Goal: Task Accomplishment & Management: Complete application form

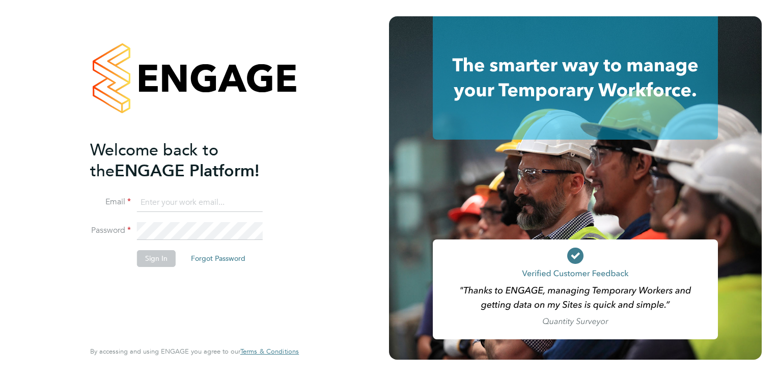
type input "jordan.gutteridge@madigangill.co.uk"
click at [165, 265] on button "Sign In" at bounding box center [156, 258] width 39 height 16
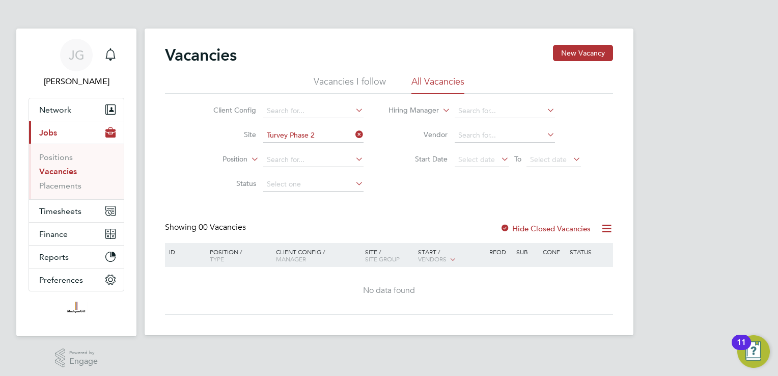
drag, startPoint x: 359, startPoint y: 133, endPoint x: 337, endPoint y: 138, distance: 22.9
click at [354, 133] on icon at bounding box center [354, 134] width 0 height 14
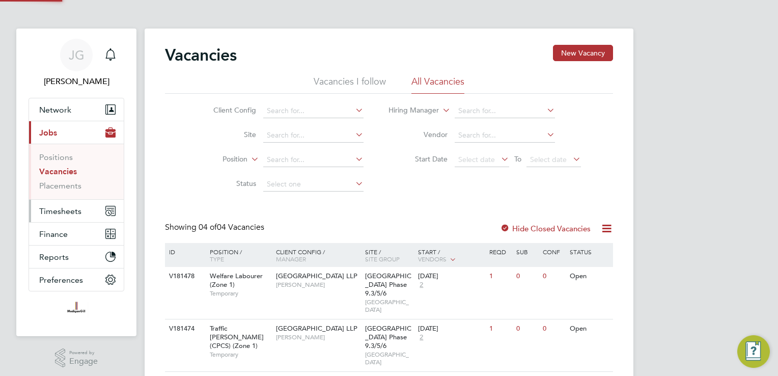
click at [76, 211] on span "Timesheets" at bounding box center [60, 211] width 42 height 10
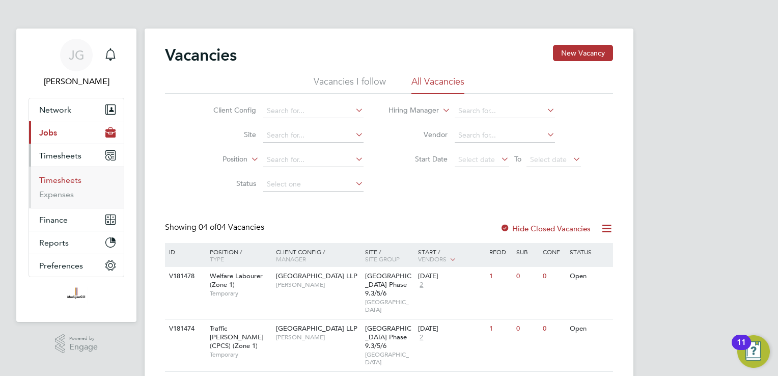
click at [75, 177] on link "Timesheets" at bounding box center [60, 180] width 42 height 10
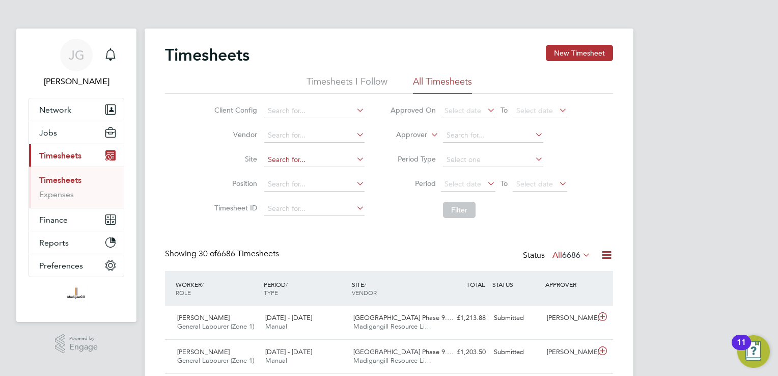
click at [328, 156] on input at bounding box center [314, 160] width 100 height 14
click at [308, 176] on li "Turvey Phase 2" at bounding box center [314, 174] width 101 height 14
type input "Turvey Phase 2"
click at [453, 207] on button "Filter" at bounding box center [459, 210] width 33 height 16
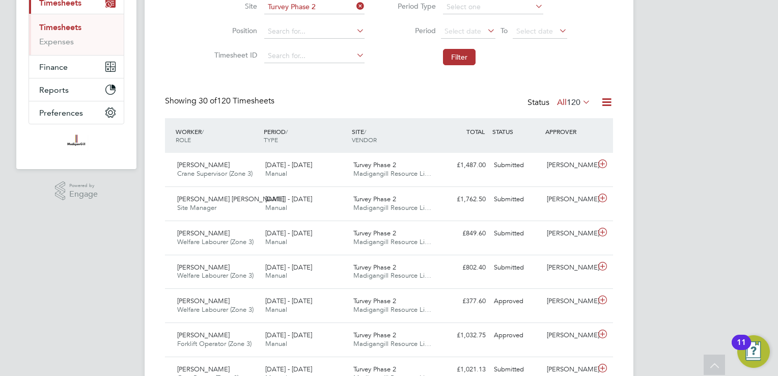
drag, startPoint x: 628, startPoint y: 352, endPoint x: 687, endPoint y: 113, distance: 247.1
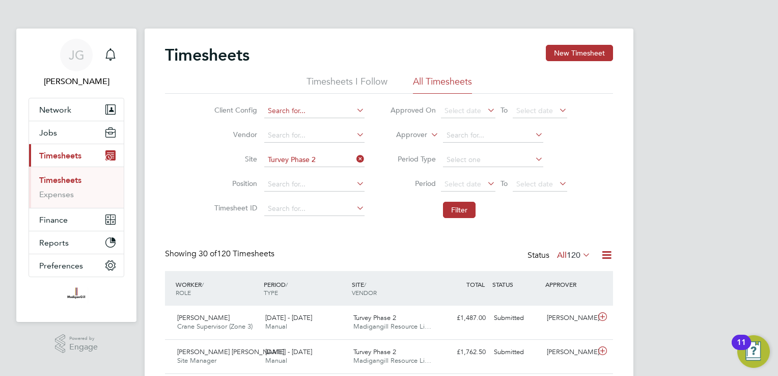
click at [352, 112] on input at bounding box center [314, 111] width 100 height 14
drag, startPoint x: 569, startPoint y: 54, endPoint x: 568, endPoint y: 67, distance: 12.7
click at [568, 54] on button "New Timesheet" at bounding box center [579, 53] width 67 height 16
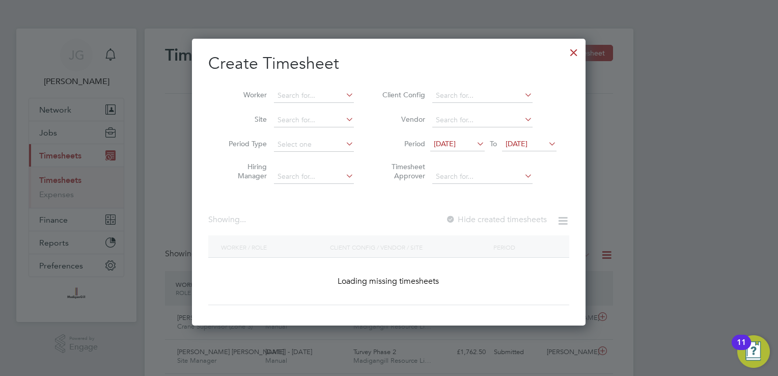
scroll to position [940, 394]
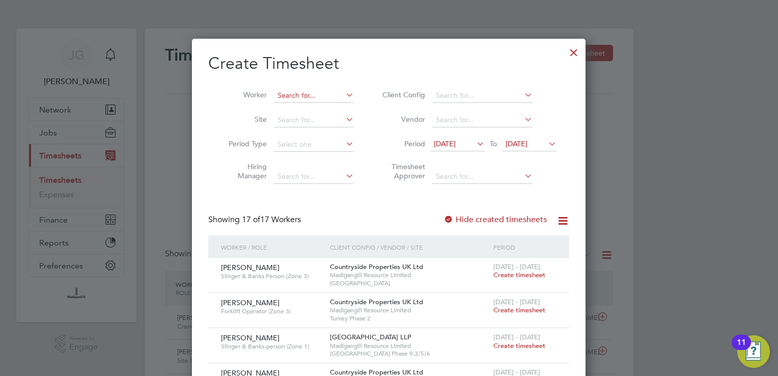
click at [314, 91] on input at bounding box center [314, 96] width 80 height 14
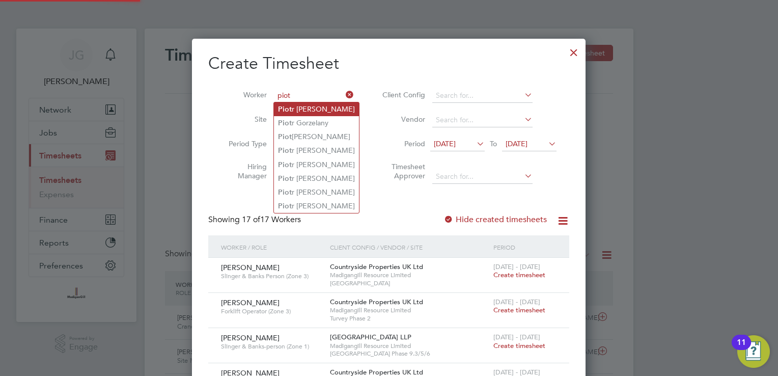
type input "piot"
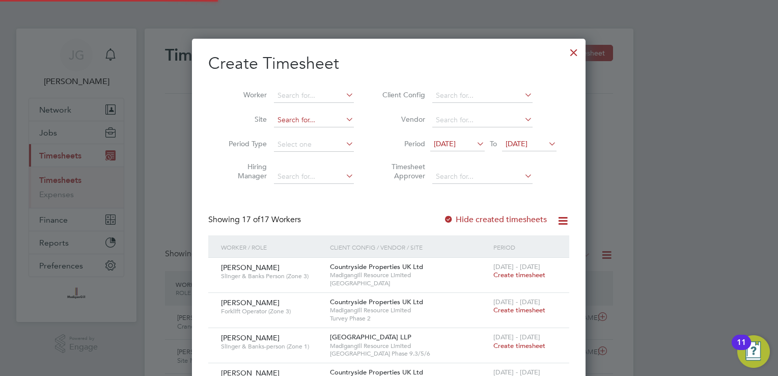
drag, startPoint x: 316, startPoint y: 106, endPoint x: 339, endPoint y: 114, distance: 24.5
click at [337, 97] on input at bounding box center [314, 96] width 80 height 14
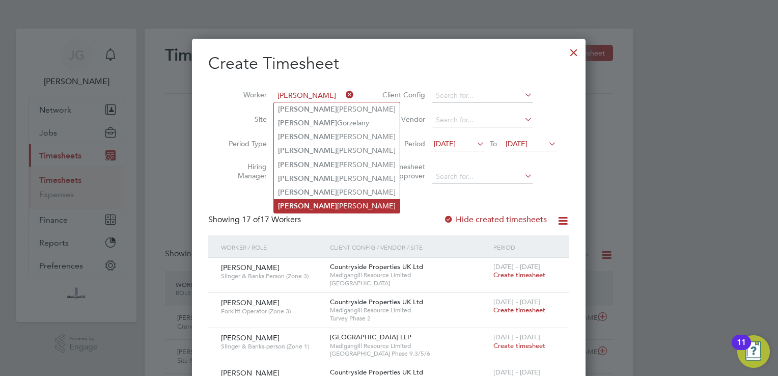
click at [311, 208] on li "Piotr Grzegorczyk" at bounding box center [337, 206] width 126 height 14
type input "[PERSON_NAME]"
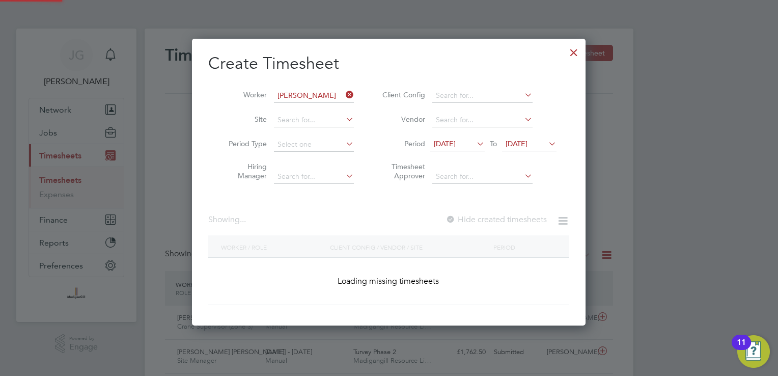
scroll to position [5, 5]
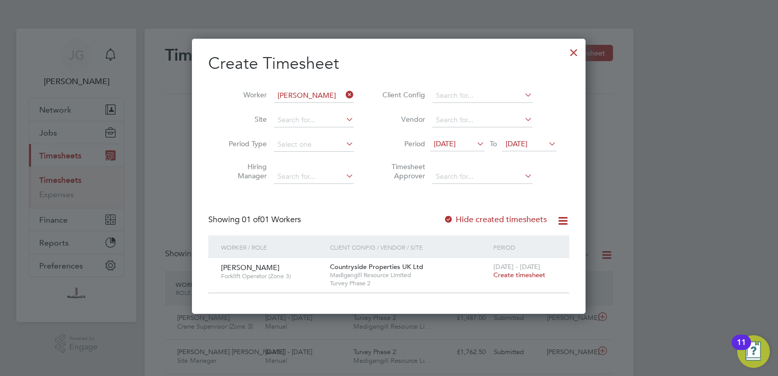
drag, startPoint x: 509, startPoint y: 288, endPoint x: 511, endPoint y: 305, distance: 16.4
drag, startPoint x: 511, startPoint y: 305, endPoint x: 491, endPoint y: 268, distance: 42.0
click at [484, 264] on div "Countryside Properties UK Ltd Madigangill Resource Limited Turvey Phase 2" at bounding box center [410, 275] width 164 height 35
click at [505, 274] on span "Create timesheet" at bounding box center [520, 274] width 52 height 9
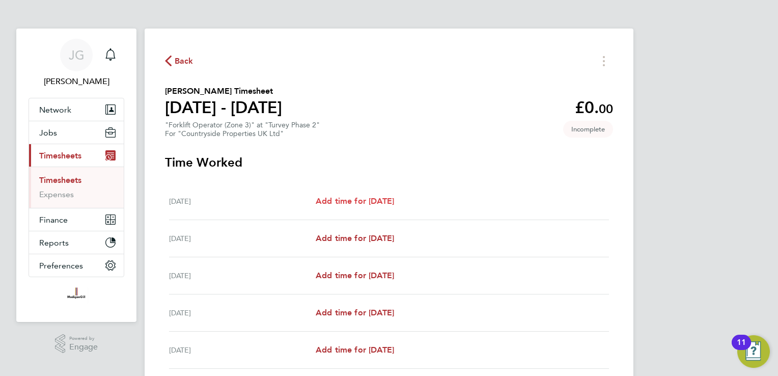
click at [320, 200] on span "Add time for Mon 22 Sep" at bounding box center [355, 201] width 78 height 10
select select "30"
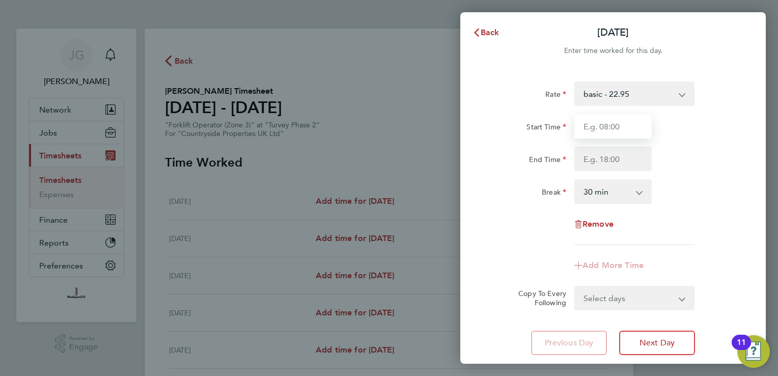
click at [601, 133] on input "Start Time" at bounding box center [613, 126] width 77 height 24
click at [629, 128] on input "Start Time" at bounding box center [613, 126] width 77 height 24
type input "07:30"
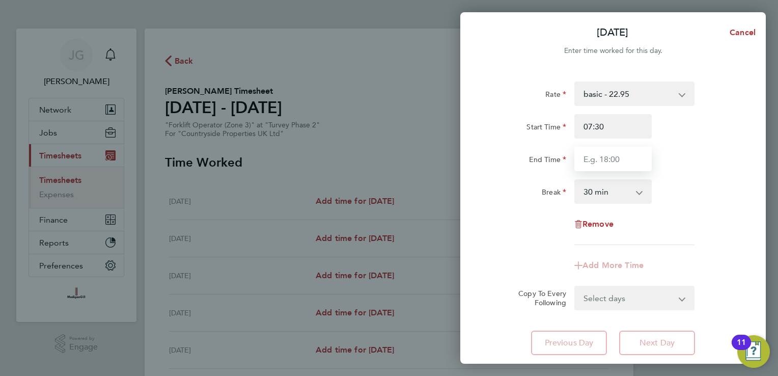
click at [627, 162] on input "End Time" at bounding box center [613, 159] width 77 height 24
type input "17:30"
click at [686, 189] on div "Break 0 min 15 min 30 min 45 min 60 min 75 min 90 min" at bounding box center [613, 191] width 257 height 24
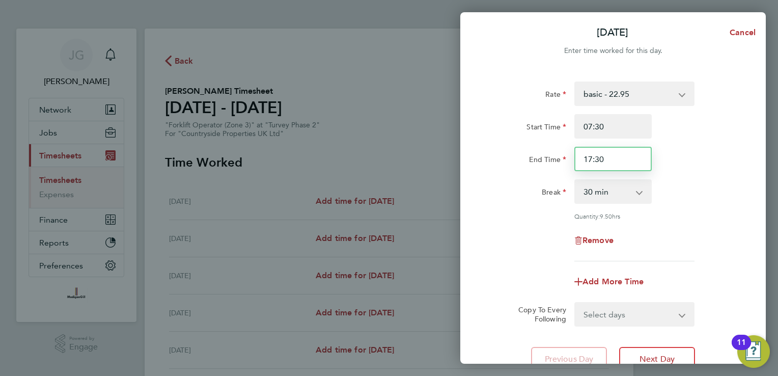
click at [624, 160] on input "17:30" at bounding box center [613, 159] width 77 height 24
click at [618, 120] on input "07:30" at bounding box center [613, 126] width 77 height 24
drag, startPoint x: 575, startPoint y: 120, endPoint x: 527, endPoint y: 125, distance: 47.6
click at [527, 125] on div "Start Time 07:30" at bounding box center [613, 126] width 257 height 24
click at [508, 193] on div "Break" at bounding box center [527, 189] width 77 height 20
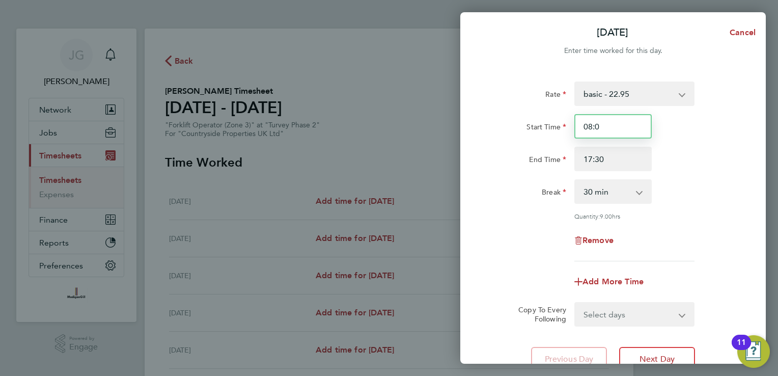
click at [628, 133] on input "08:0" at bounding box center [613, 126] width 77 height 24
type input "08:00"
click at [731, 149] on div "End Time 17:30" at bounding box center [613, 159] width 257 height 24
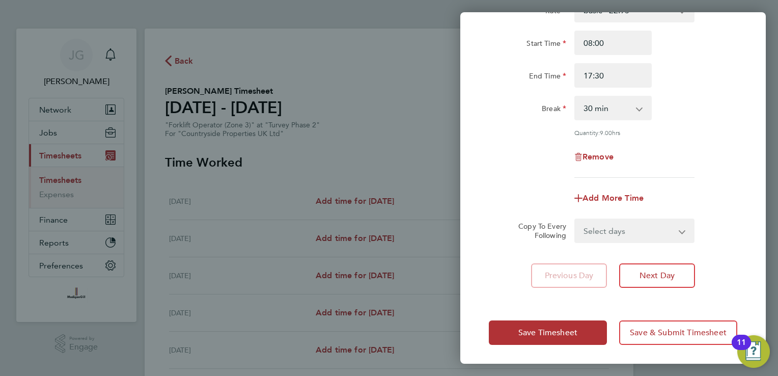
click at [637, 236] on select "Select days Day Weekday (Mon-Fri) Weekend (Sat-Sun) Tuesday Wednesday Thursday …" at bounding box center [629, 231] width 107 height 22
select select "WEEKDAY"
click at [576, 220] on select "Select days Day Weekday (Mon-Fri) Weekend (Sat-Sun) Tuesday Wednesday Thursday …" at bounding box center [629, 231] width 107 height 22
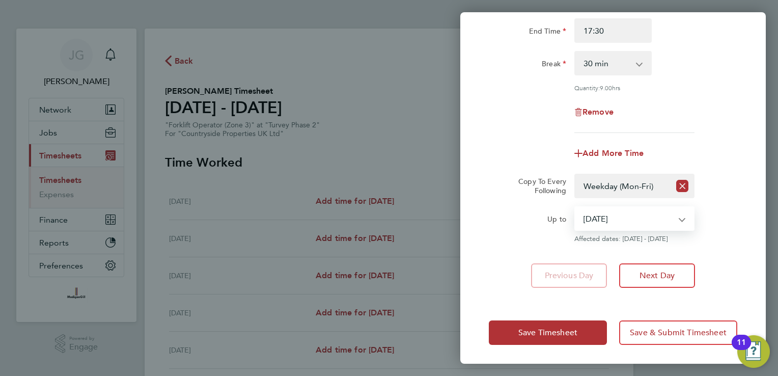
click at [630, 219] on select "23 Sep 2025 24 Sep 2025 25 Sep 2025 26 Sep 2025 27 Sep 2025 28 Sep 2025" at bounding box center [629, 218] width 106 height 22
click at [640, 222] on select "23 Sep 2025 24 Sep 2025 25 Sep 2025 26 Sep 2025 27 Sep 2025 28 Sep 2025" at bounding box center [629, 218] width 106 height 22
select select "2025-09-26"
click at [576, 207] on select "23 Sep 2025 24 Sep 2025 25 Sep 2025 26 Sep 2025 27 Sep 2025 28 Sep 2025" at bounding box center [629, 218] width 106 height 22
click at [713, 246] on div "Rate basic - 22.95 Start Time 08:00 End Time 17:30 Break 0 min 15 min 30 min 45…" at bounding box center [613, 120] width 306 height 359
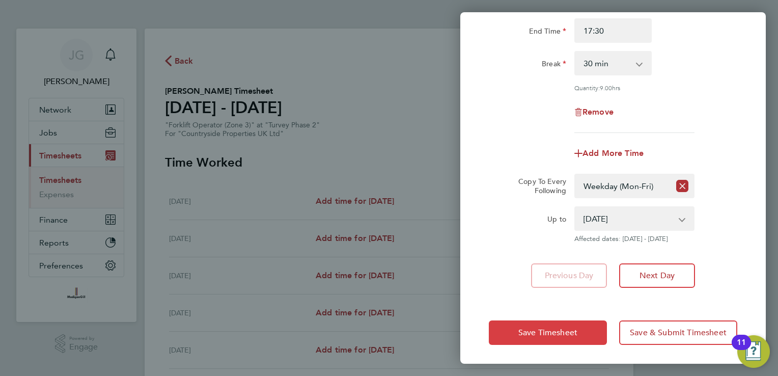
click at [591, 332] on button "Save Timesheet" at bounding box center [548, 332] width 118 height 24
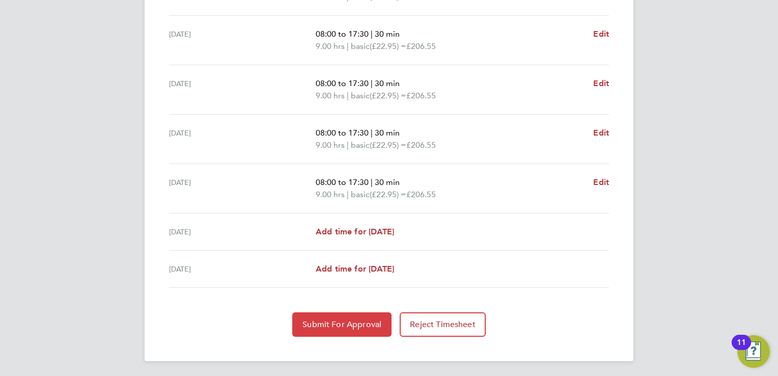
click at [324, 331] on button "Submit For Approval" at bounding box center [341, 324] width 99 height 24
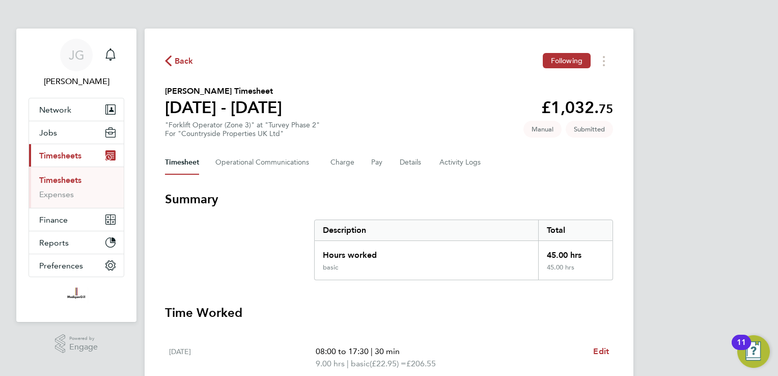
click at [176, 64] on span "Back" at bounding box center [184, 61] width 19 height 12
